Goal: Information Seeking & Learning: Learn about a topic

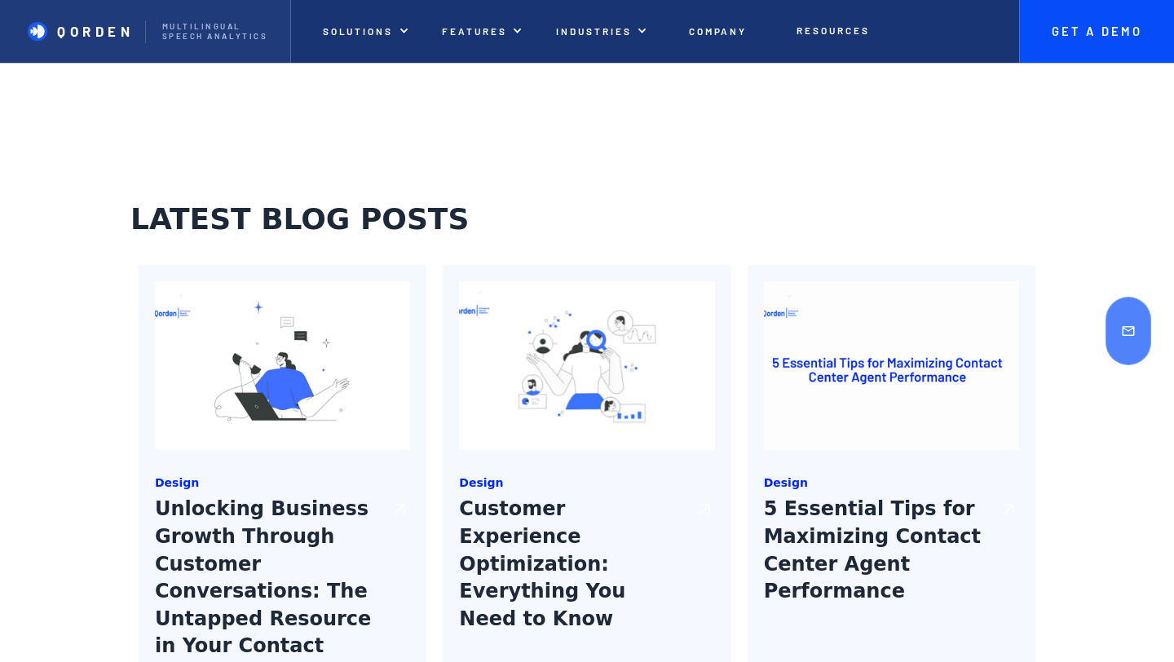
scroll to position [5735, 0]
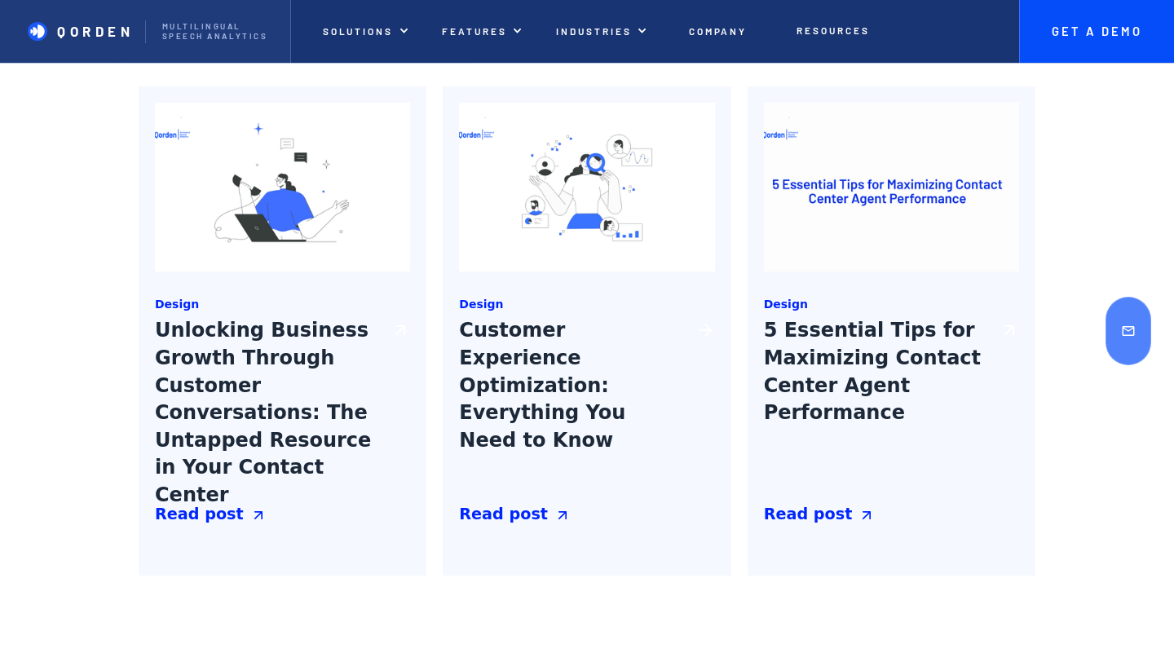
click at [607, 325] on h3 "Customer Experience Optimization: Everything You Need to Know" at bounding box center [573, 406] width 229 height 179
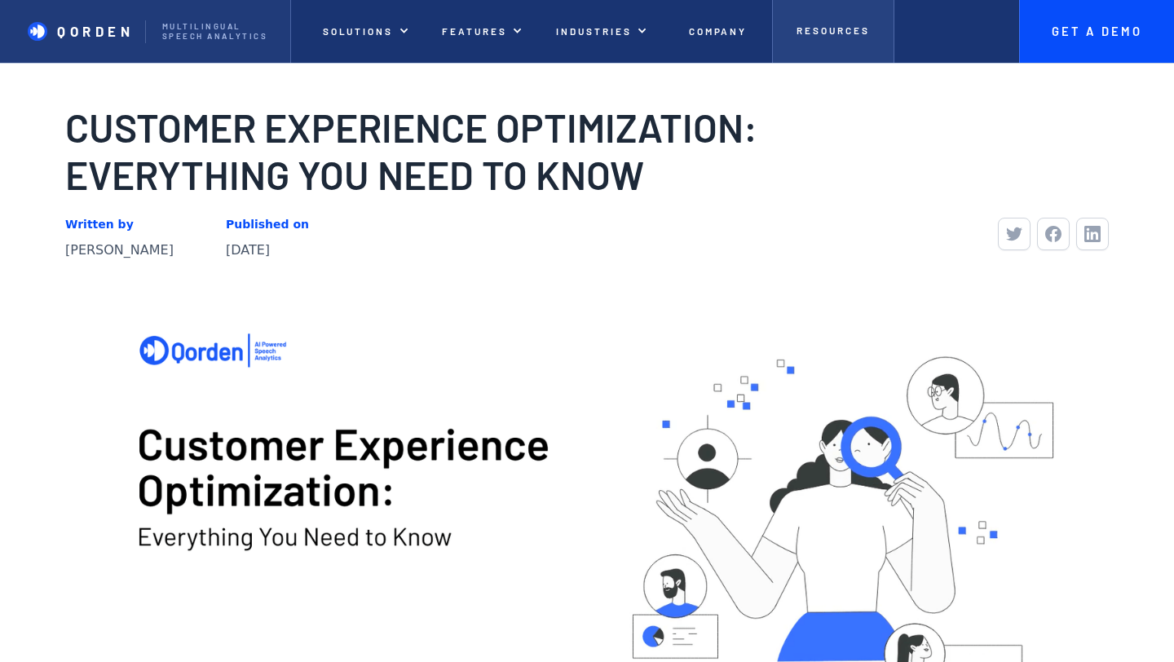
click at [798, 12] on link "Resources" at bounding box center [833, 31] width 122 height 63
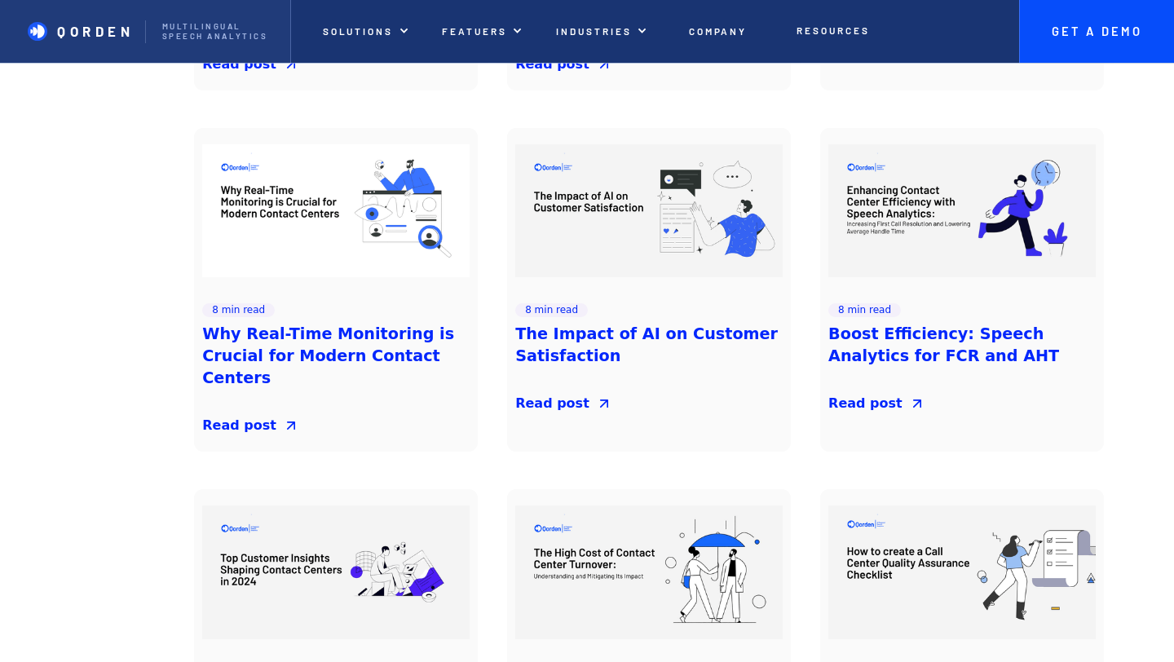
scroll to position [888, 0]
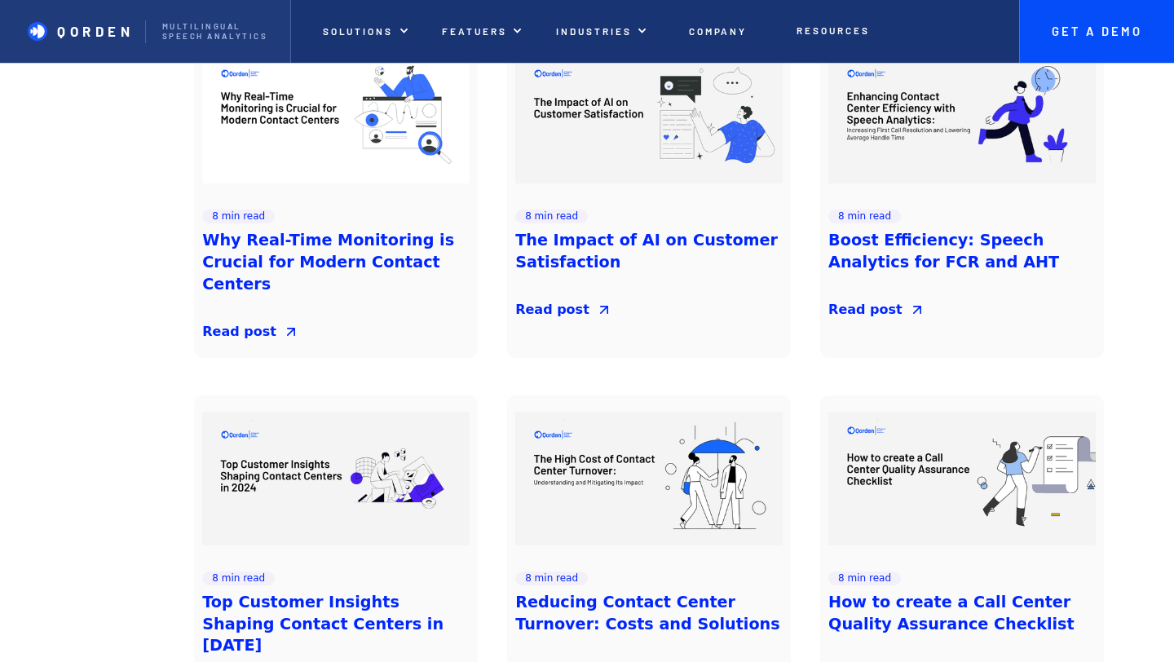
click at [364, 230] on h3 "Why Real-Time Monitoring is Crucial for Modern Contact Centers" at bounding box center [335, 263] width 267 height 66
